Goal: Find specific page/section: Find specific page/section

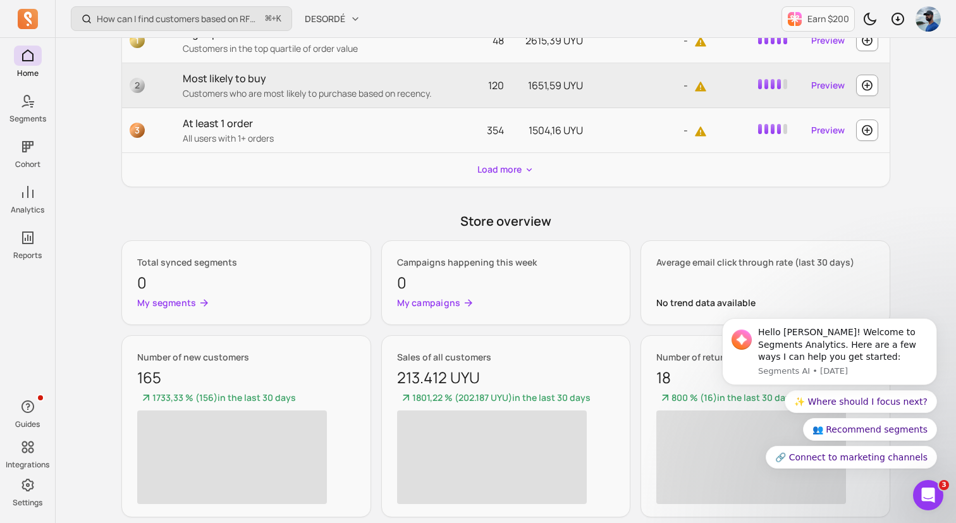
scroll to position [507, 0]
